Goal: Information Seeking & Learning: Learn about a topic

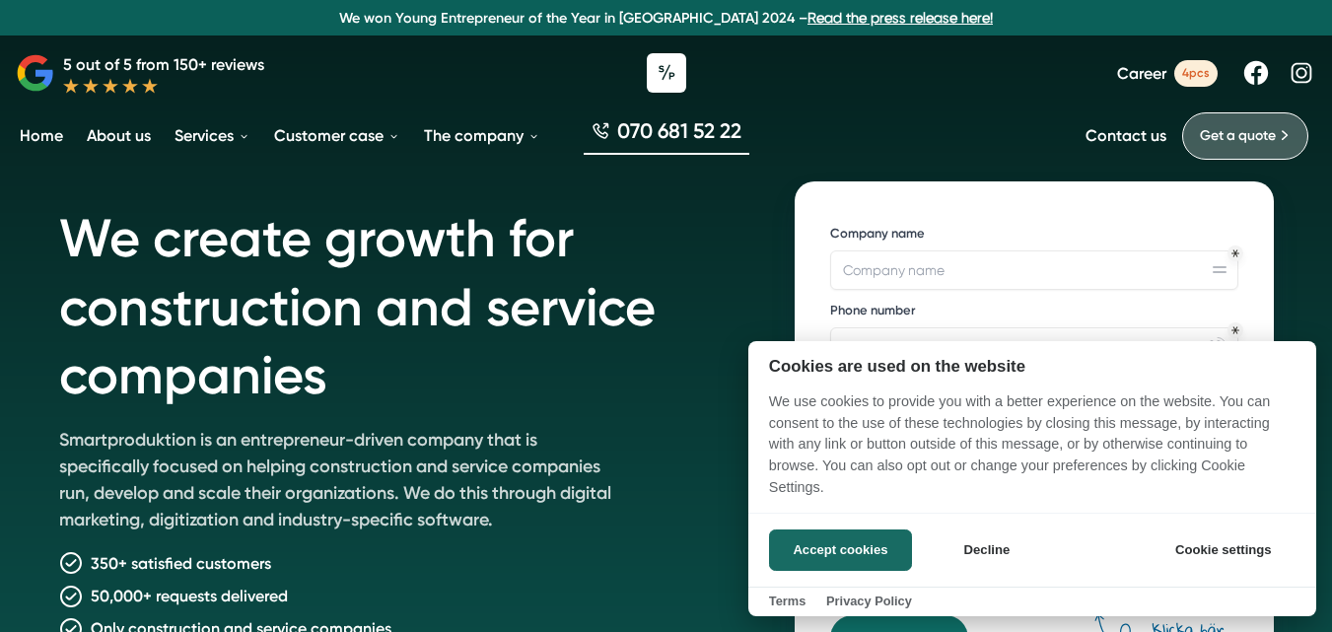
click at [226, 132] on div at bounding box center [666, 316] width 1332 height 632
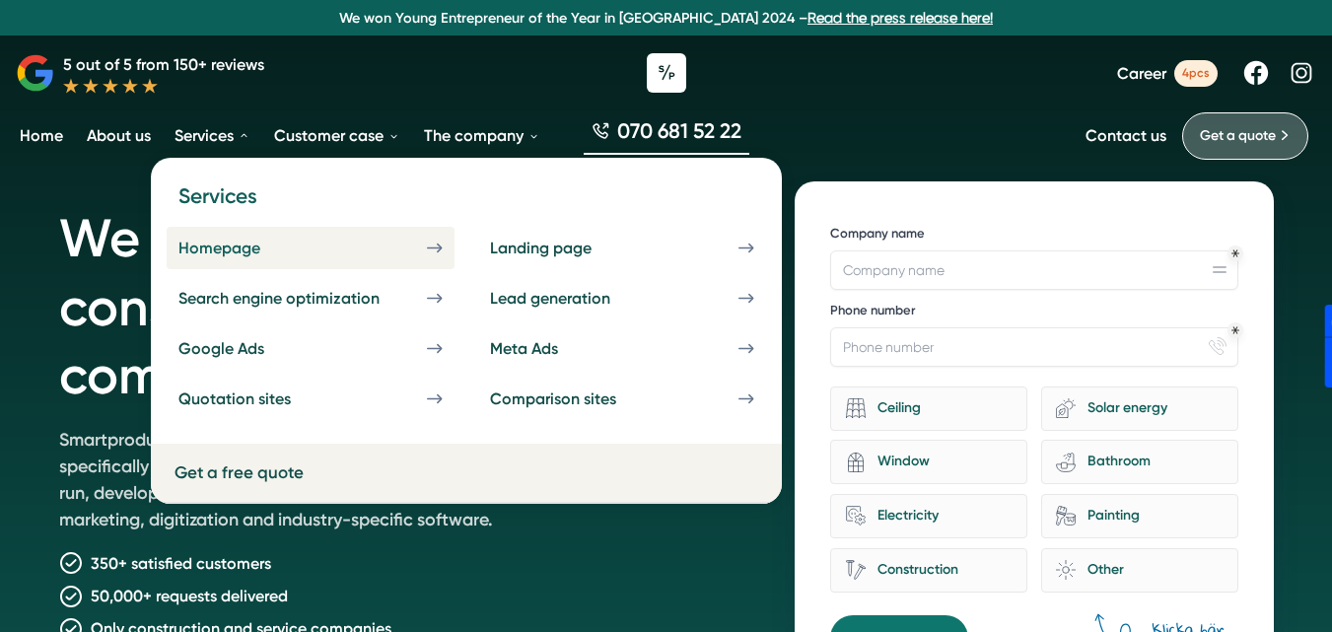
click at [438, 251] on icon at bounding box center [435, 248] width 16 height 17
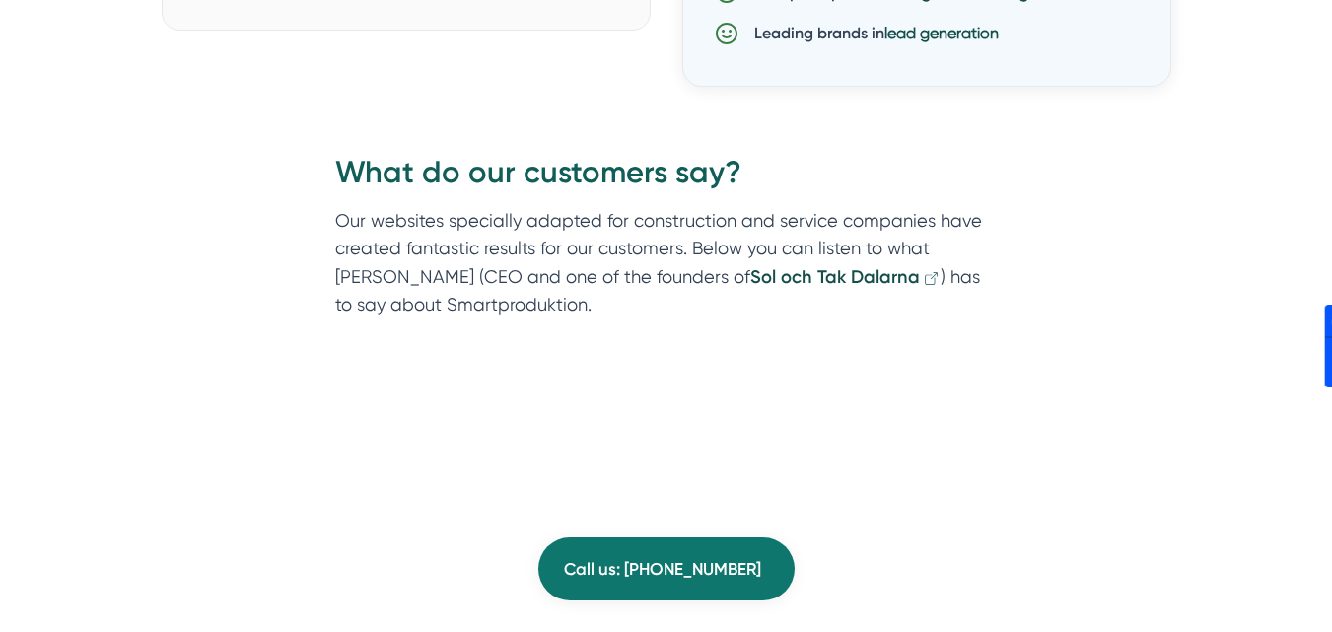
scroll to position [3056, 0]
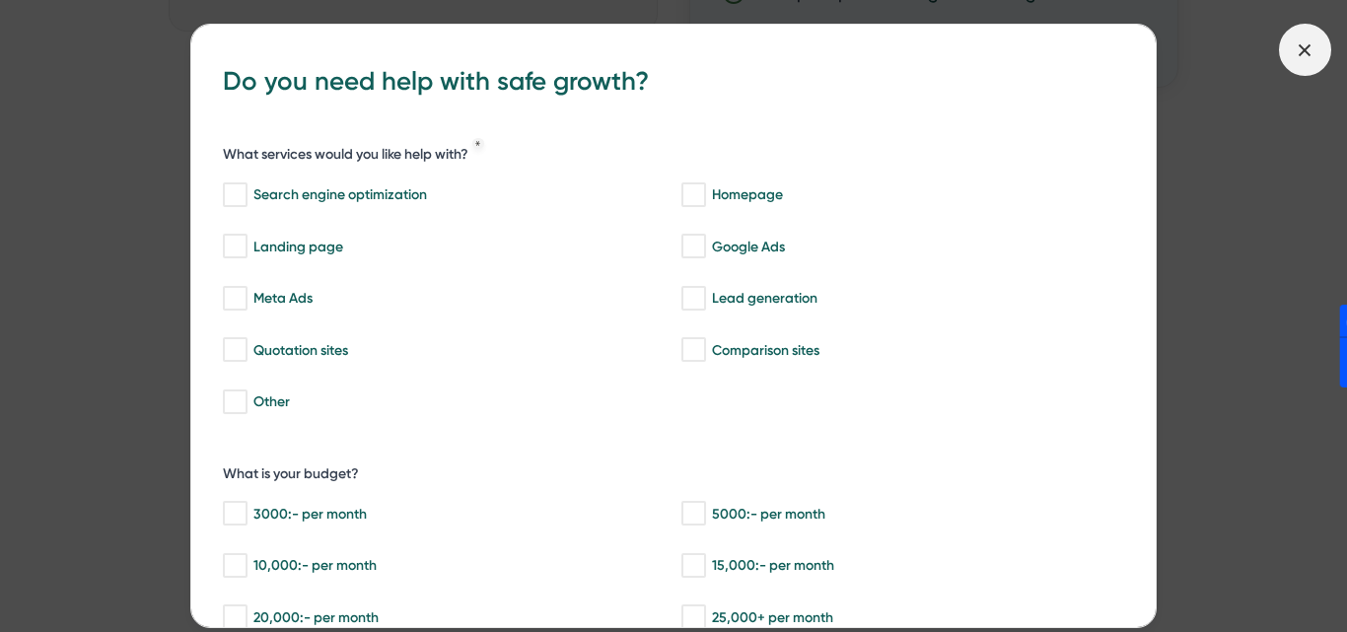
click at [1295, 58] on icon at bounding box center [1305, 50] width 22 height 22
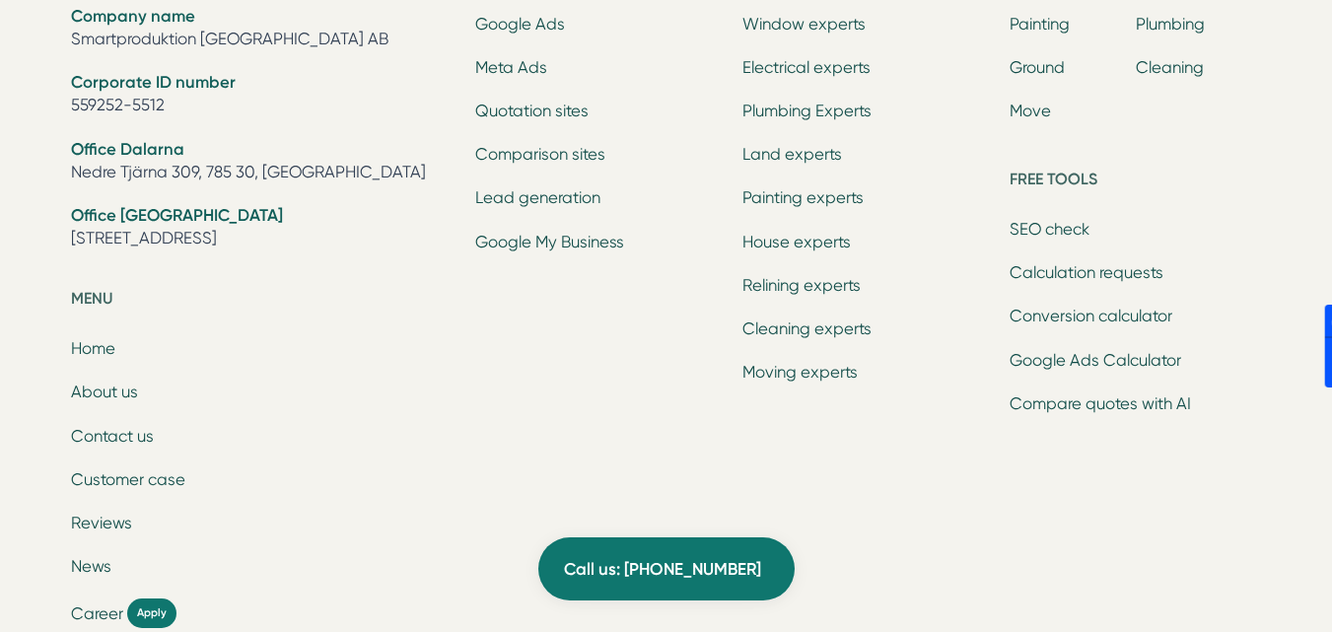
scroll to position [7296, 0]
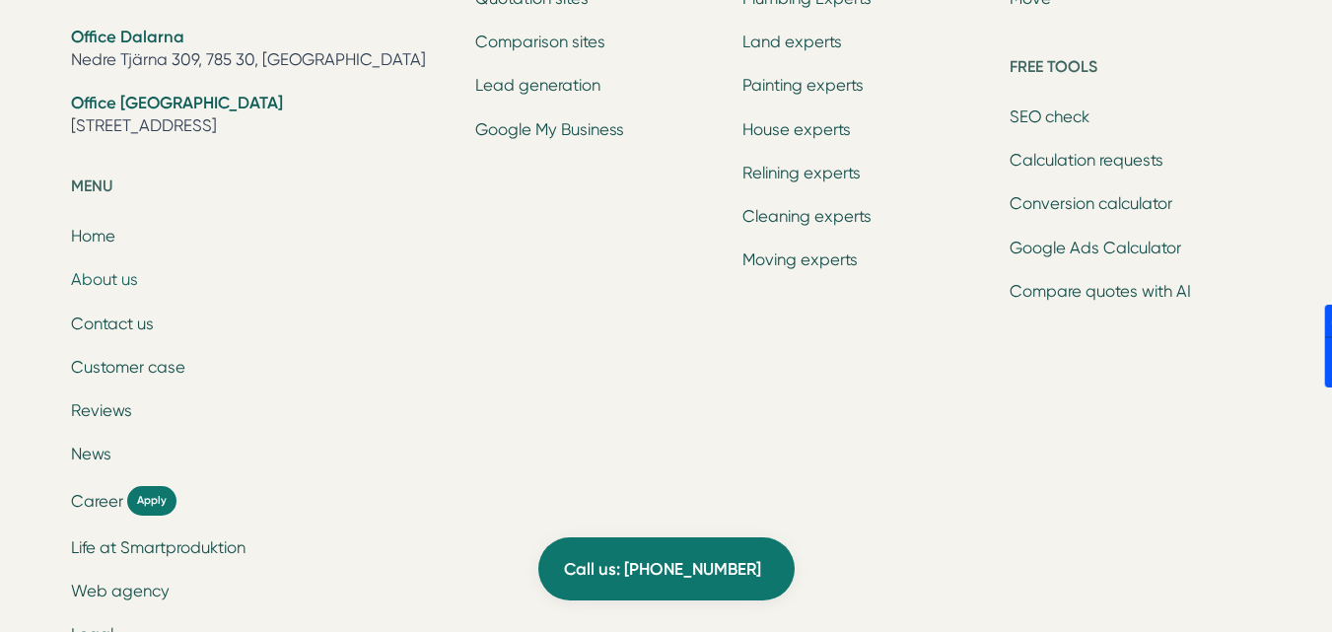
click at [119, 270] on font "About us" at bounding box center [104, 279] width 67 height 19
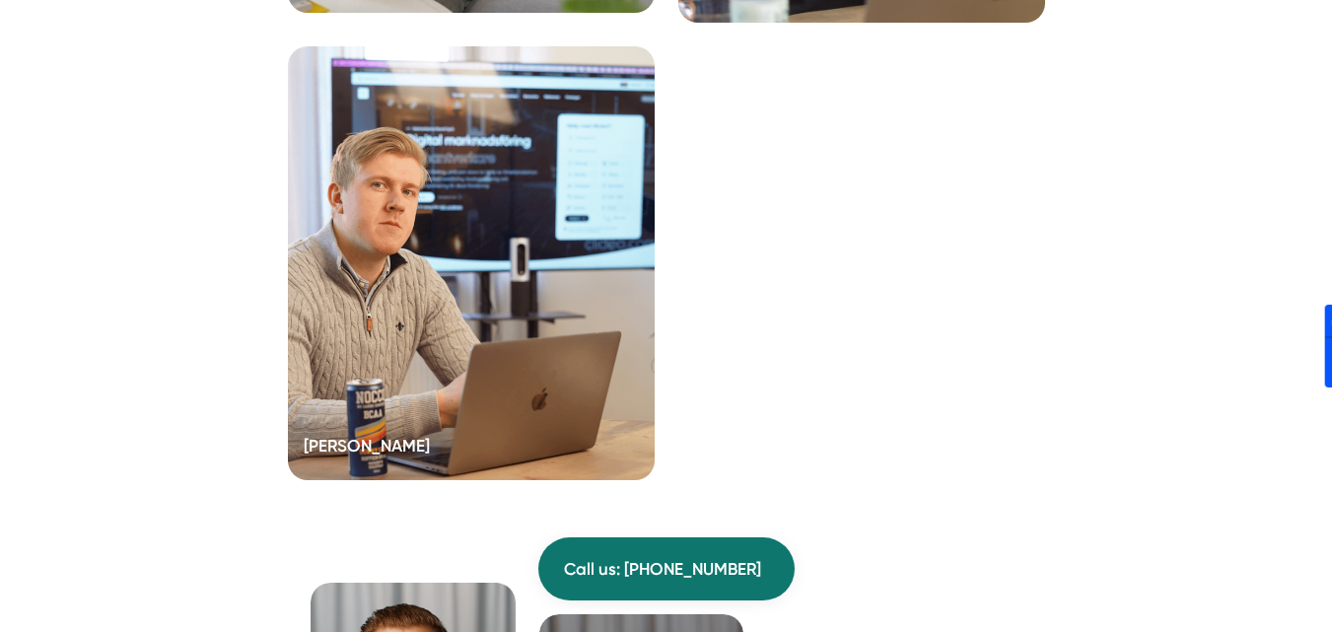
scroll to position [4140, 0]
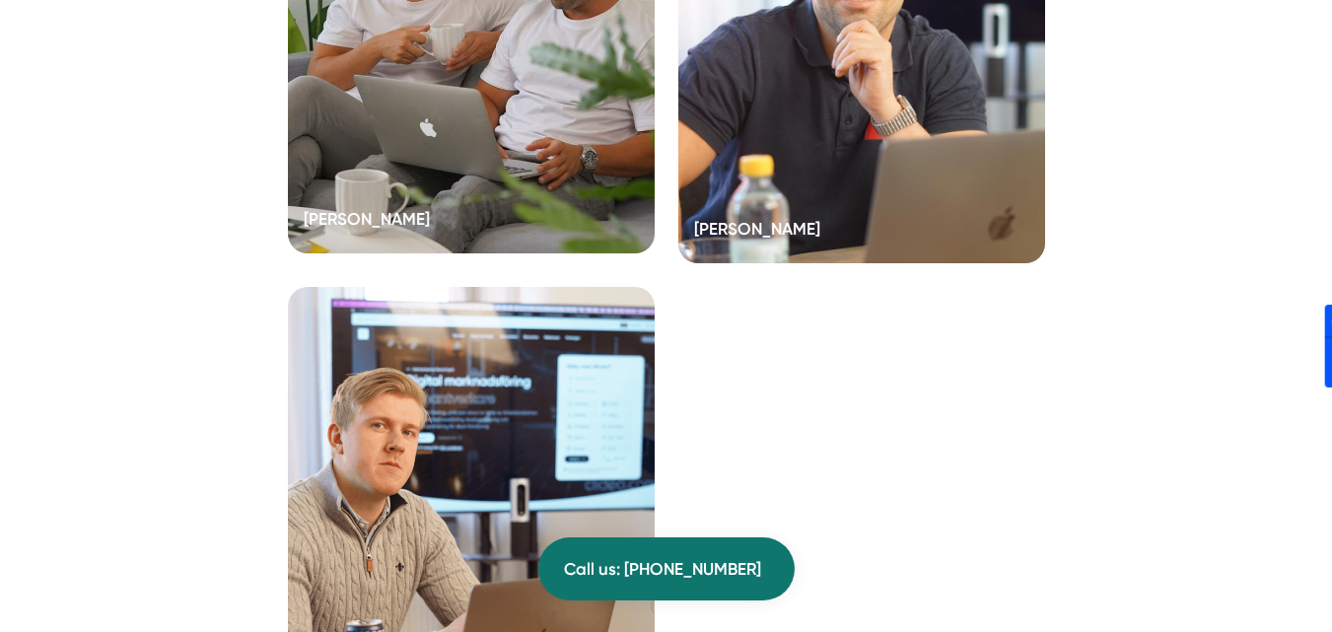
click at [490, 221] on div at bounding box center [471, 37] width 367 height 434
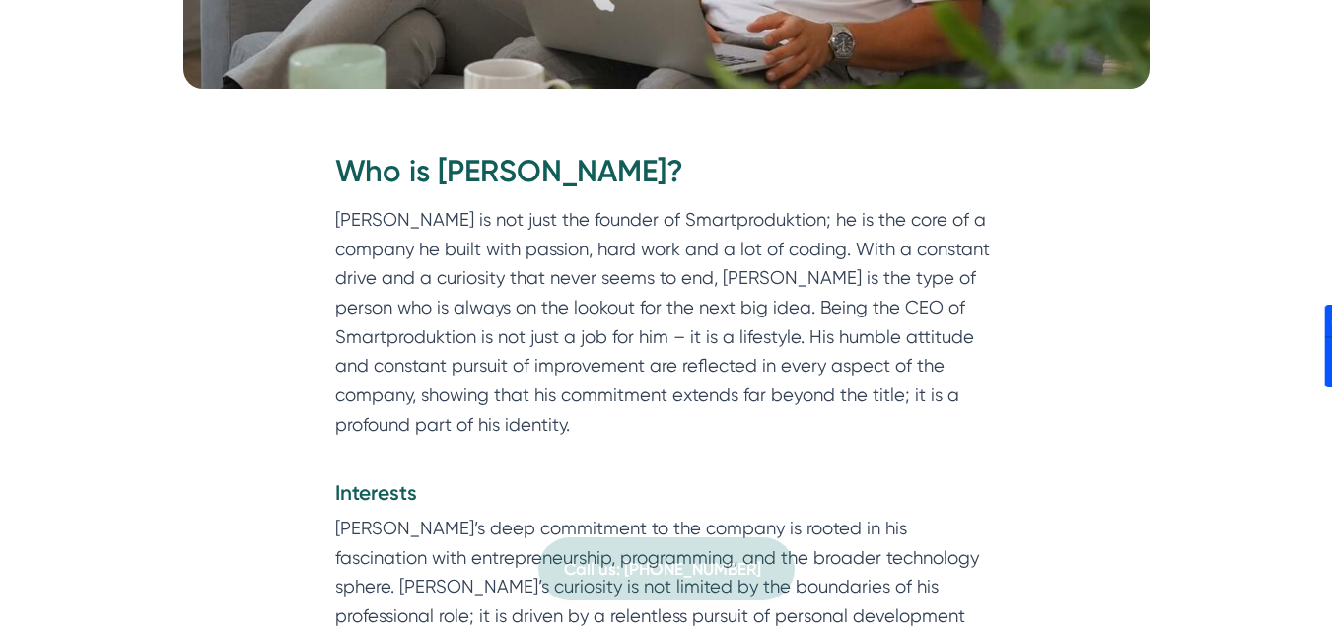
scroll to position [789, 0]
